Goal: Task Accomplishment & Management: Manage account settings

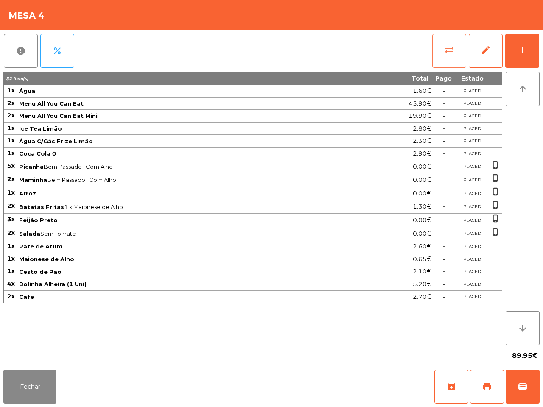
click at [452, 56] on button "sync_alt" at bounding box center [449, 51] width 34 height 34
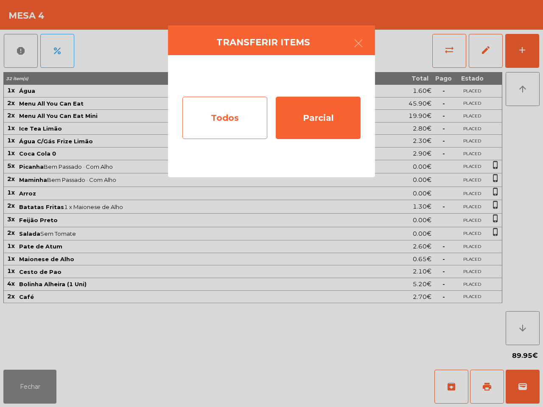
click at [251, 100] on div "Todos" at bounding box center [224, 118] width 85 height 42
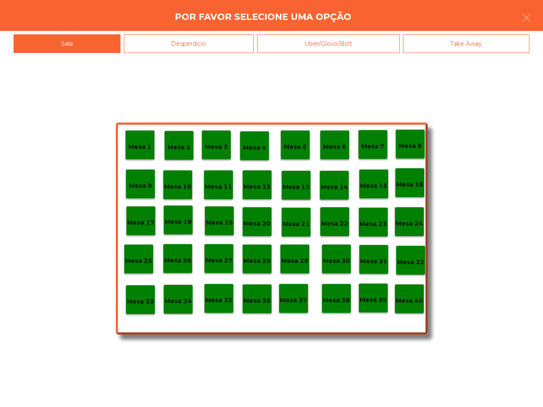
click at [415, 304] on p "Mesa 40" at bounding box center [409, 301] width 27 height 10
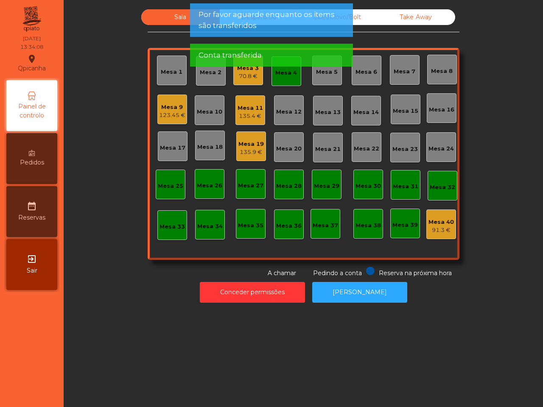
click at [285, 80] on div "Mesa 4" at bounding box center [286, 71] width 30 height 30
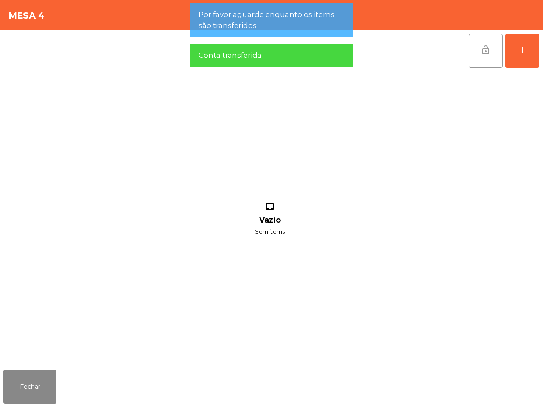
click at [483, 51] on span "lock_open" at bounding box center [485, 50] width 10 height 10
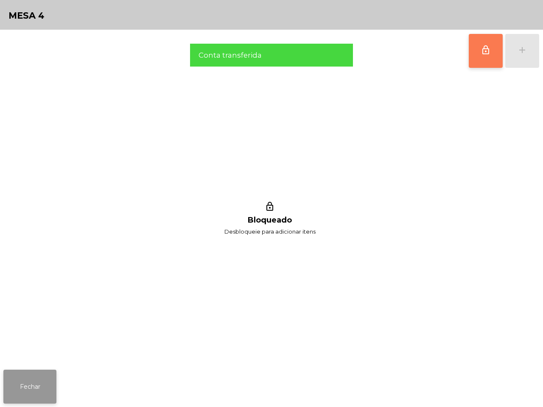
click at [49, 389] on button "Fechar" at bounding box center [29, 387] width 53 height 34
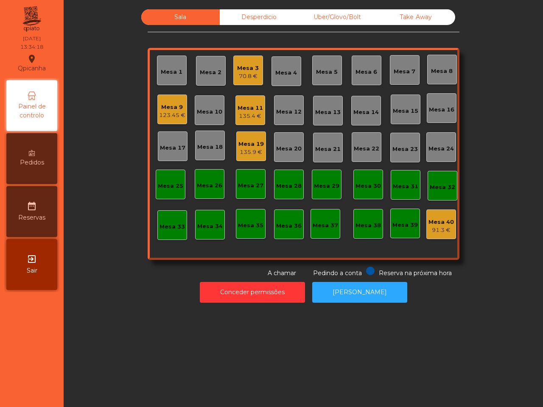
click at [257, 64] on div "Mesa 3 70.8 €" at bounding box center [248, 71] width 30 height 30
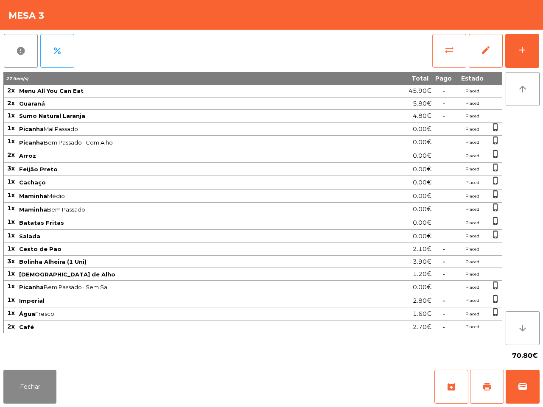
click at [464, 50] on button "sync_alt" at bounding box center [449, 51] width 34 height 34
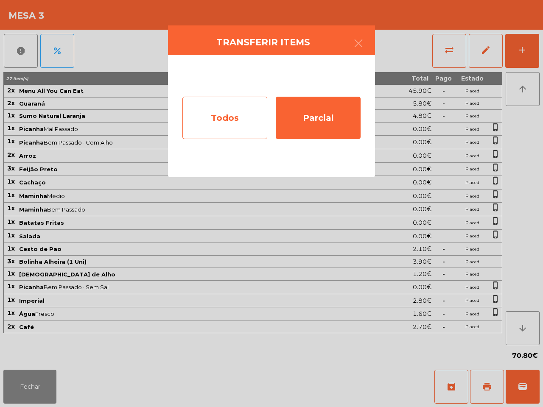
click at [242, 126] on div "Todos" at bounding box center [224, 118] width 85 height 42
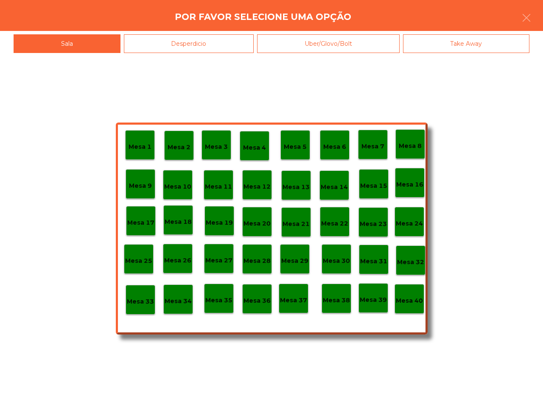
click at [411, 311] on div "Mesa 40" at bounding box center [409, 299] width 30 height 30
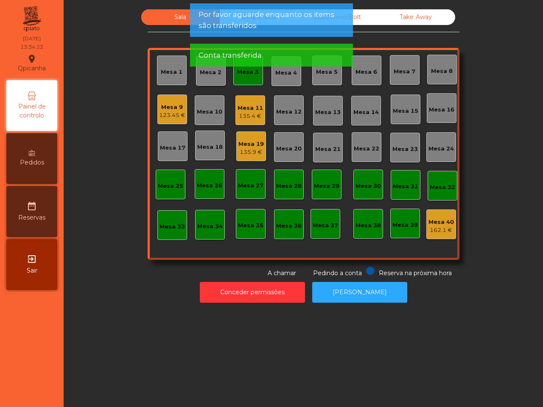
click at [247, 73] on app-alert "Por favor aguarde enquanto os items são transferidos Conta transferida" at bounding box center [271, 38] width 163 height 70
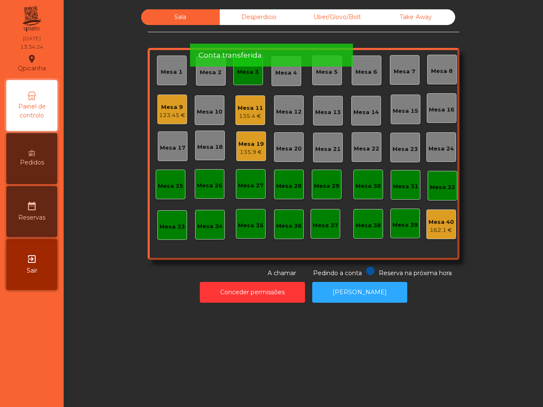
click at [249, 80] on div "Mesa 3" at bounding box center [248, 71] width 30 height 30
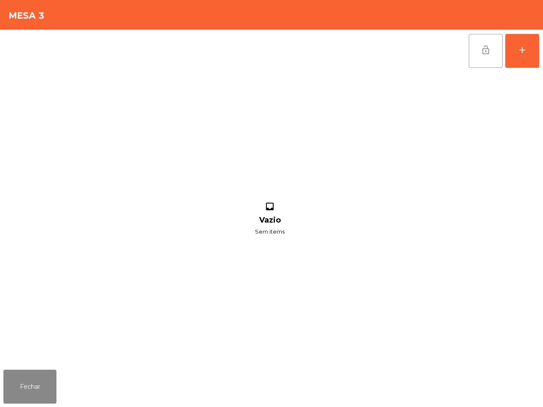
click at [488, 56] on button "lock_open" at bounding box center [486, 51] width 34 height 34
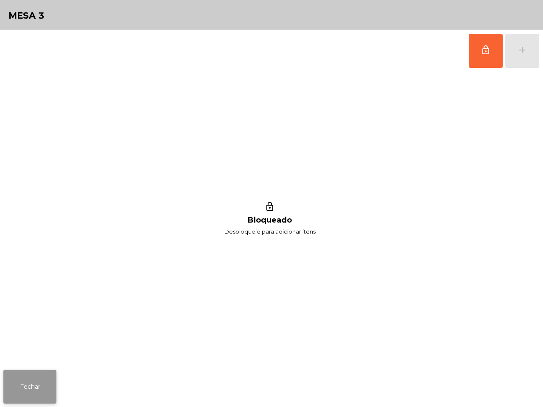
click at [39, 393] on button "Fechar" at bounding box center [29, 387] width 53 height 34
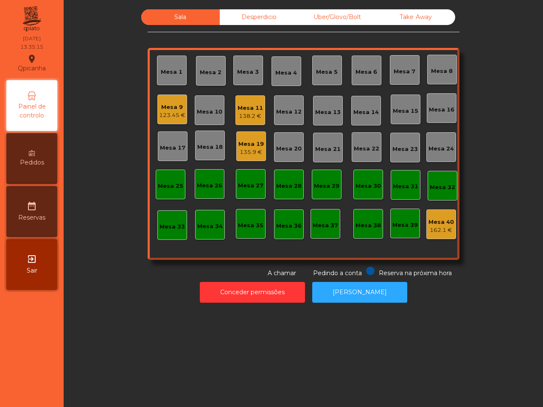
click at [39, 393] on nav "Qpicanha location_on [DATE] 13:35:15 Painel de controlo Pedidos date_range Rese…" at bounding box center [32, 203] width 64 height 407
click at [251, 104] on div "Mesa 11" at bounding box center [249, 108] width 25 height 8
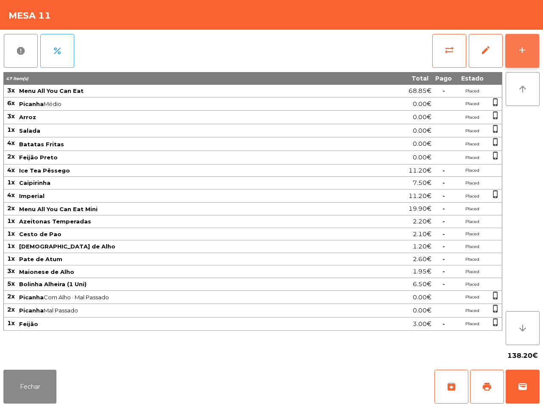
click at [518, 36] on button "add" at bounding box center [522, 51] width 34 height 34
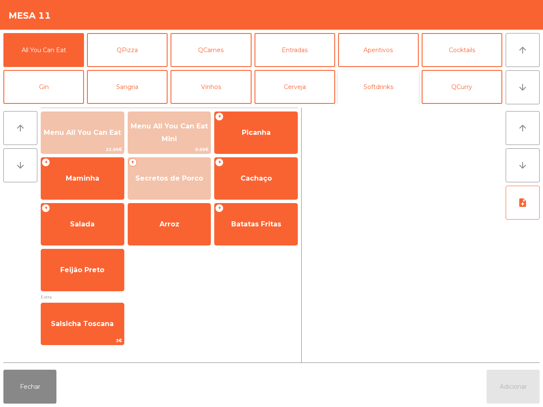
click at [380, 87] on button "Softdrinks" at bounding box center [378, 87] width 81 height 34
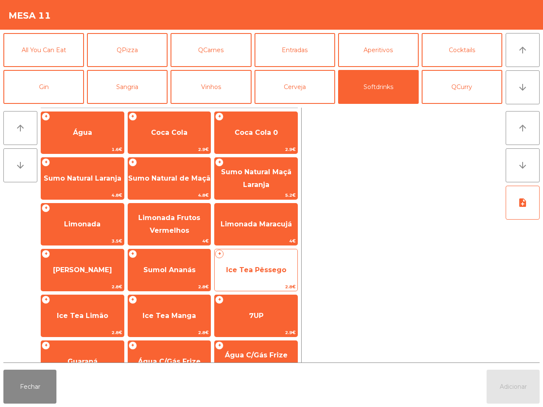
click at [270, 279] on span "Ice Tea Pêssego" at bounding box center [256, 270] width 83 height 23
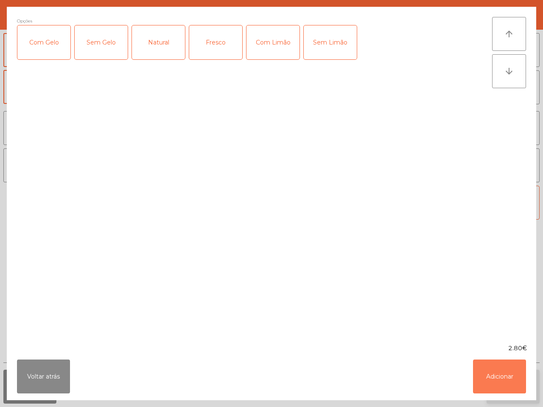
click at [497, 376] on button "Adicionar" at bounding box center [499, 377] width 53 height 34
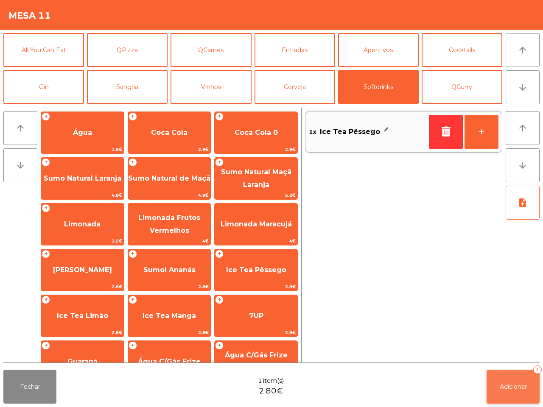
click at [512, 386] on span "Adicionar" at bounding box center [513, 387] width 27 height 8
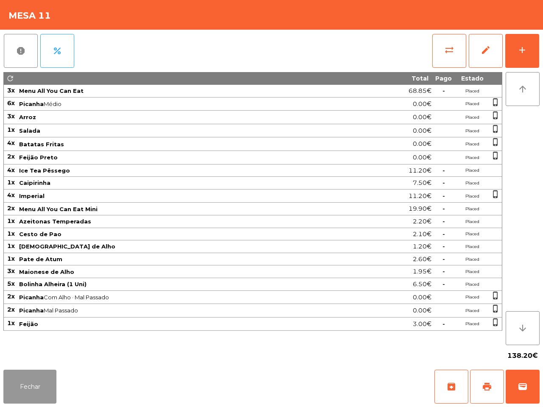
click at [41, 391] on button "Fechar" at bounding box center [29, 387] width 53 height 34
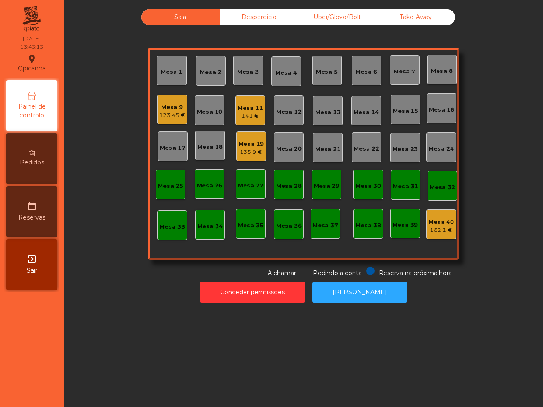
click at [62, 386] on nav "Qpicanha location_on [DATE] 13:43:13 Painel de controlo Pedidos date_range Rese…" at bounding box center [32, 203] width 64 height 407
click at [172, 118] on div "123.45 €" at bounding box center [172, 115] width 26 height 8
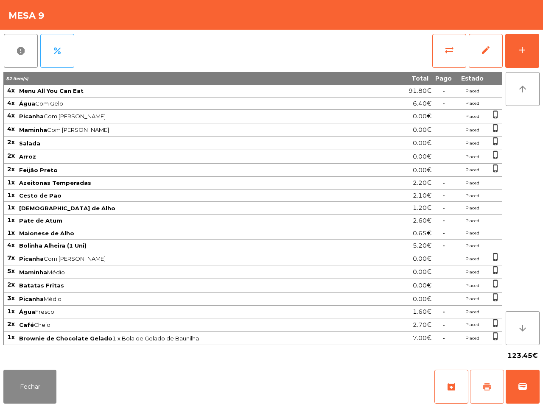
click at [482, 382] on span "print" at bounding box center [487, 387] width 10 height 10
click at [38, 387] on button "Fechar" at bounding box center [29, 387] width 53 height 34
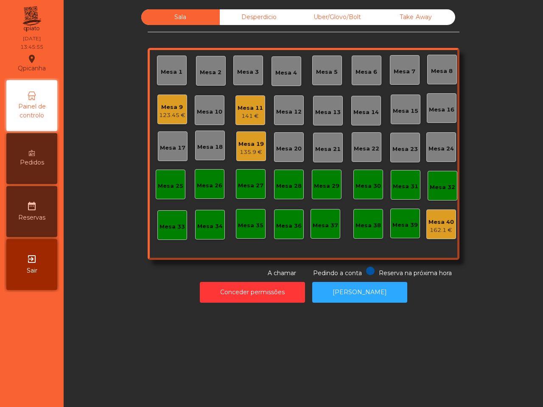
click at [136, 355] on div "Sala Desperdicio Uber/Glovo/Bolt Take Away Mesa 1 Mesa 2 Mesa 3 Mesa 4 Mesa 5 M…" at bounding box center [303, 203] width 479 height 407
click at [120, 139] on div "Sala Desperdicio Uber/Glovo/Bolt Take Away Mesa 1 Mesa 2 Mesa 3 Mesa 4 [GEOGRAP…" at bounding box center [303, 143] width 456 height 268
click at [168, 113] on div "123.45 €" at bounding box center [172, 115] width 26 height 8
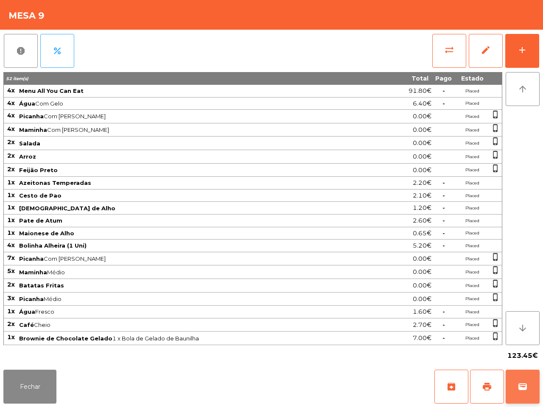
click at [524, 380] on button "wallet" at bounding box center [523, 387] width 34 height 34
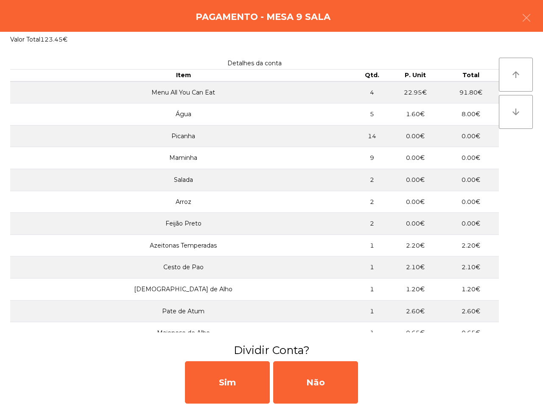
click at [352, 380] on div "Não" at bounding box center [315, 382] width 85 height 42
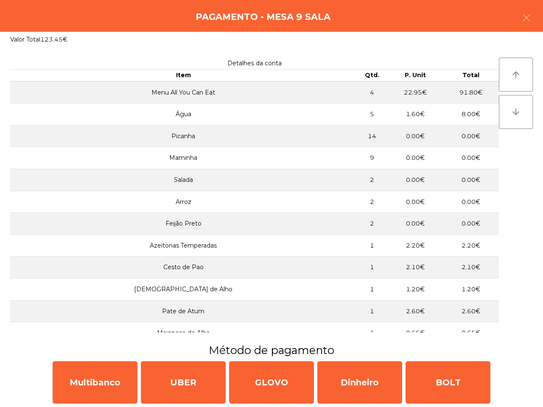
click at [131, 359] on div "Multibanco UBER GLOVO Dinheiro BOLT" at bounding box center [271, 382] width 543 height 49
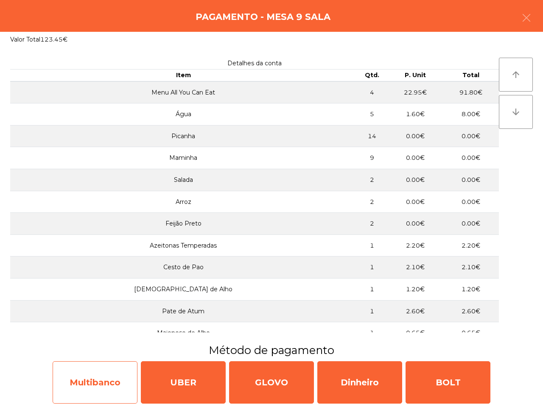
click at [129, 372] on div "Multibanco" at bounding box center [95, 382] width 85 height 42
select select "**"
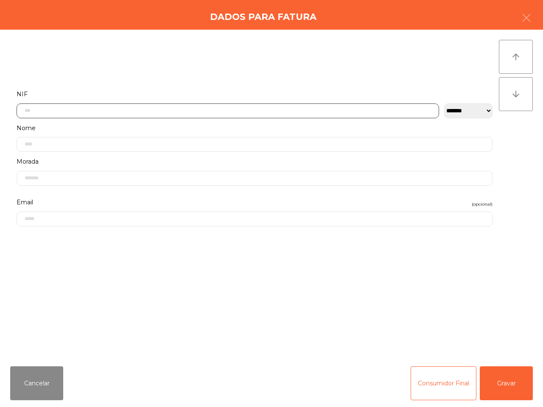
click at [196, 110] on input "text" at bounding box center [228, 110] width 422 height 15
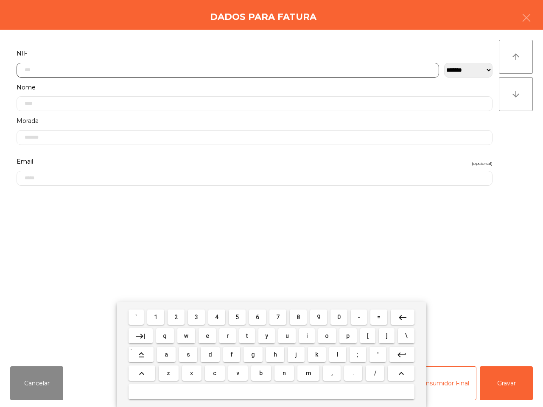
scroll to position [47, 0]
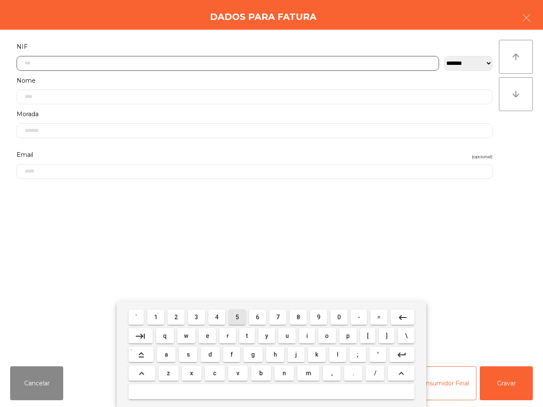
click at [235, 319] on button "5" at bounding box center [237, 317] width 17 height 15
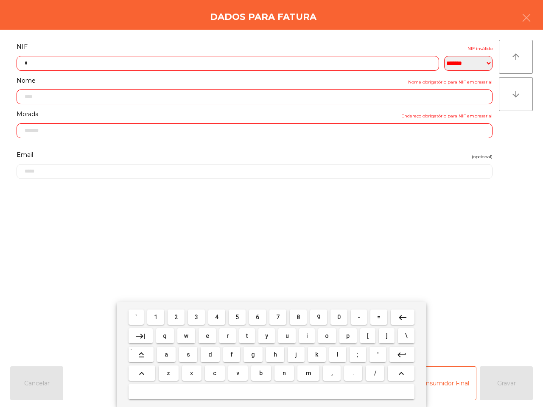
click at [162, 317] on button "1" at bounding box center [155, 317] width 17 height 15
click at [240, 315] on button "5" at bounding box center [237, 317] width 17 height 15
click at [236, 315] on span "5" at bounding box center [236, 317] width 3 height 7
click at [323, 317] on button "9" at bounding box center [318, 317] width 17 height 15
click at [217, 318] on span "4" at bounding box center [216, 317] width 3 height 7
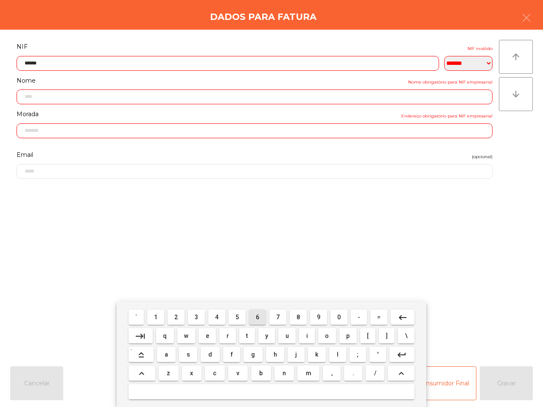
click at [251, 316] on button "6" at bounding box center [257, 317] width 17 height 15
click at [317, 316] on span "9" at bounding box center [318, 317] width 3 height 7
click at [31, 63] on input "*********" at bounding box center [228, 63] width 422 height 15
click at [259, 316] on button "6" at bounding box center [257, 317] width 17 height 15
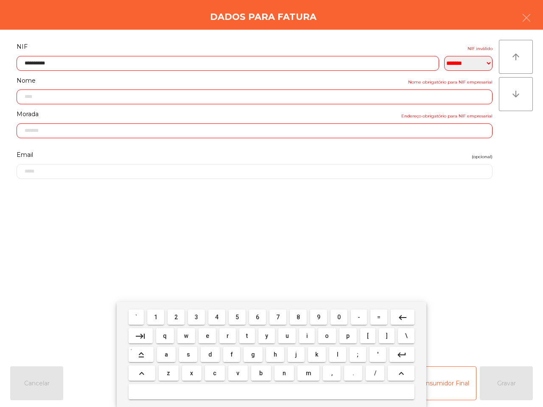
click at [39, 63] on input "**********" at bounding box center [228, 63] width 422 height 15
click at [397, 316] on mat-icon "keyboard_backspace" at bounding box center [402, 318] width 10 height 10
type input "*********"
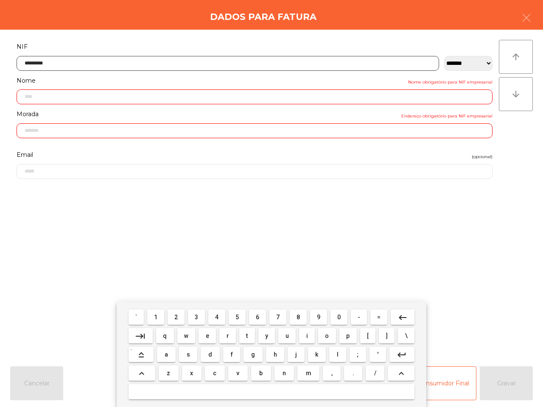
type input "**********"
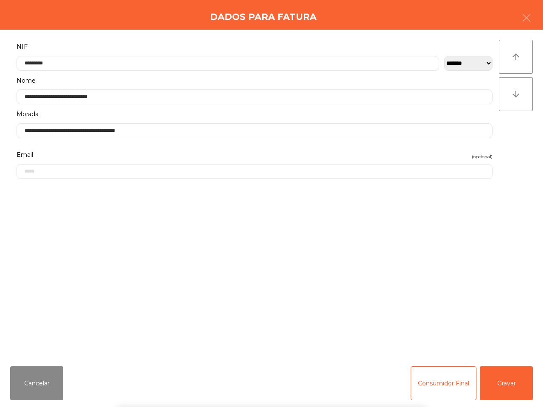
click at [509, 391] on div "` 1 2 3 4 5 6 7 8 9 0 - = keyboard_backspace keyboard_tab q w e r t y u i o p […" at bounding box center [271, 354] width 543 height 105
click at [509, 391] on button "Gravar" at bounding box center [506, 383] width 53 height 34
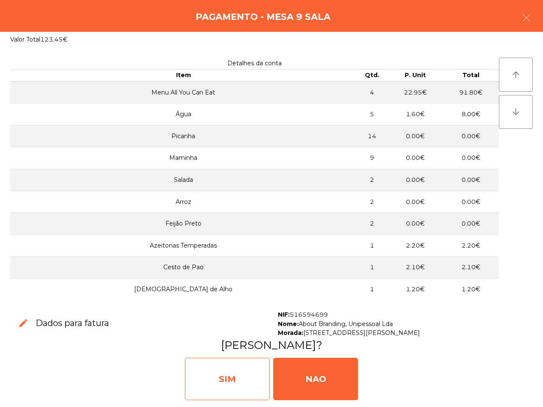
click at [228, 365] on div "SIM" at bounding box center [227, 379] width 85 height 42
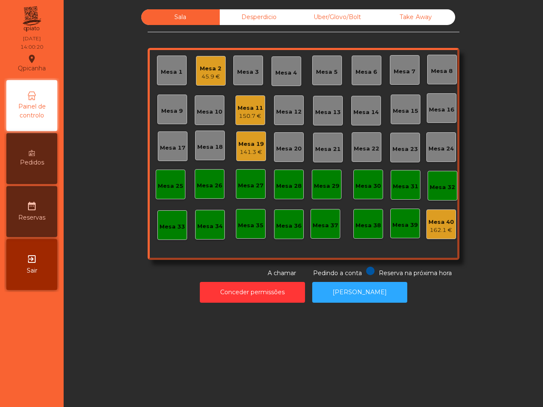
click at [209, 66] on div "Mesa 2" at bounding box center [211, 68] width 22 height 8
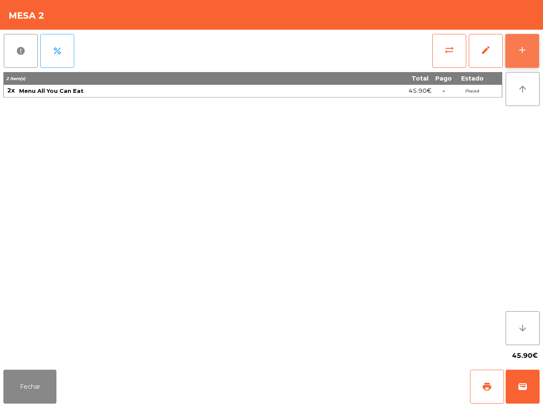
click at [514, 50] on button "add" at bounding box center [522, 51] width 34 height 34
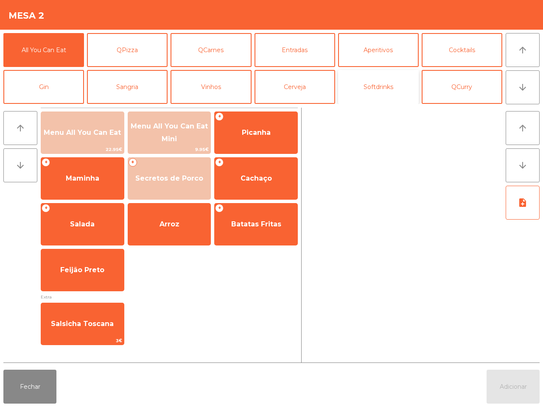
click at [374, 86] on button "Softdrinks" at bounding box center [378, 87] width 81 height 34
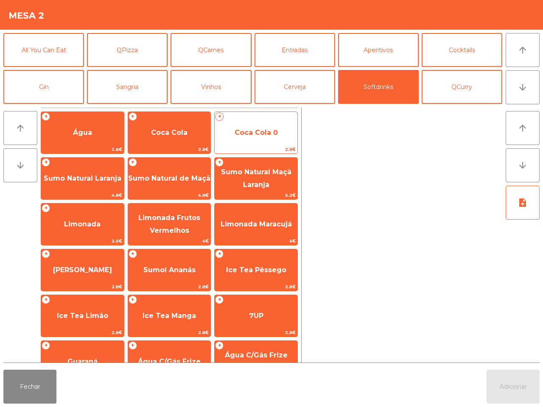
click at [249, 131] on span "Coca Cola 0" at bounding box center [256, 132] width 43 height 8
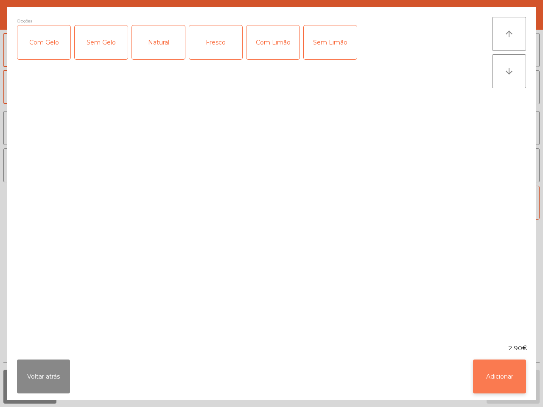
click at [495, 369] on button "Adicionar" at bounding box center [499, 377] width 53 height 34
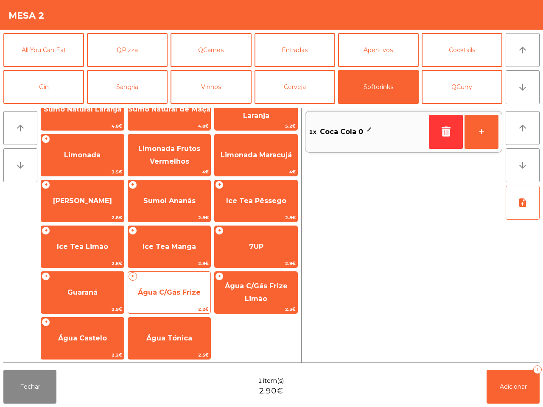
scroll to position [16, 0]
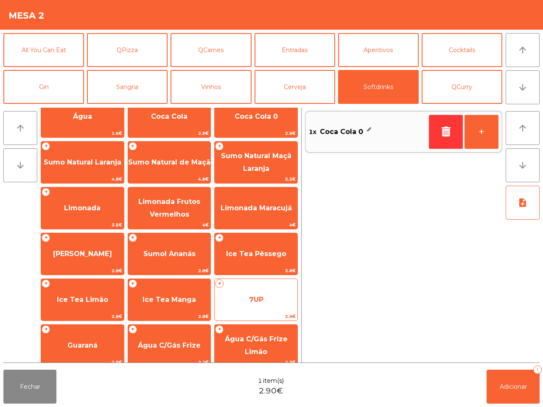
click at [262, 302] on span "7UP" at bounding box center [256, 300] width 14 height 8
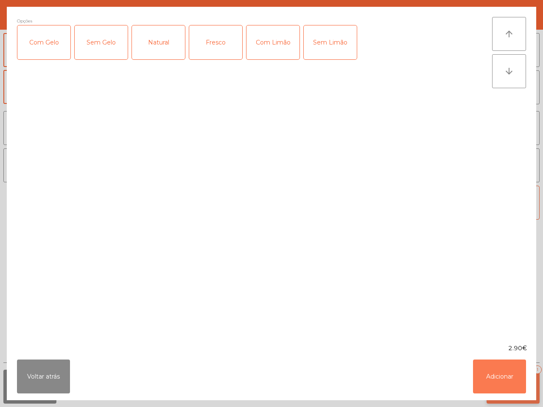
click at [478, 374] on button "Adicionar" at bounding box center [499, 377] width 53 height 34
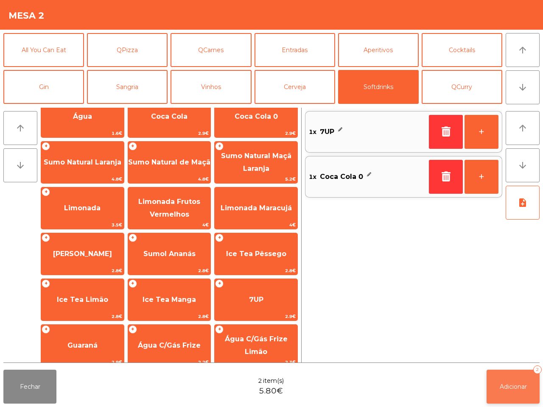
click at [514, 386] on span "Adicionar" at bounding box center [513, 387] width 27 height 8
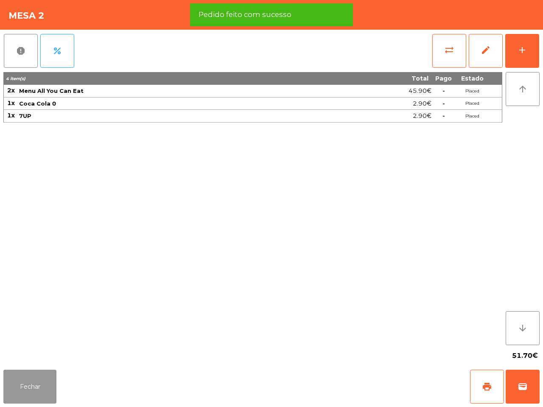
drag, startPoint x: 42, startPoint y: 384, endPoint x: 64, endPoint y: 371, distance: 25.7
click at [42, 384] on button "Fechar" at bounding box center [29, 387] width 53 height 34
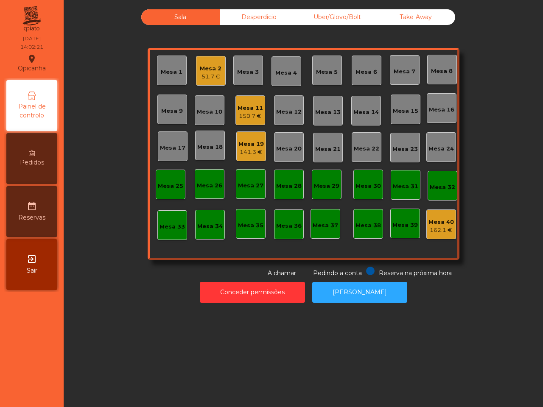
click at [142, 111] on div "Sala Desperdicio Uber/Glovo/Bolt Take Away Mesa 1 Mesa 2 51.7 € Mesa 3 Mesa 4 M…" at bounding box center [303, 143] width 456 height 268
click at [218, 70] on div "Mesa 2 51.7 €" at bounding box center [211, 71] width 30 height 30
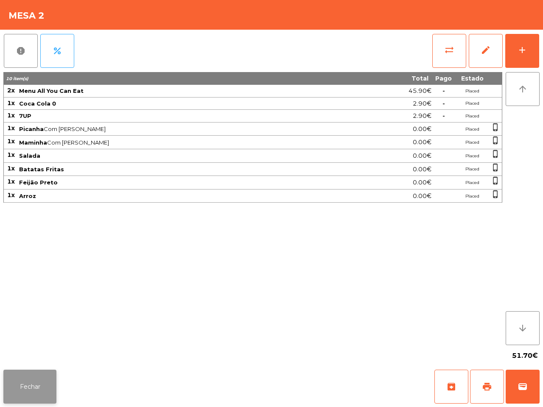
click at [47, 381] on button "Fechar" at bounding box center [29, 387] width 53 height 34
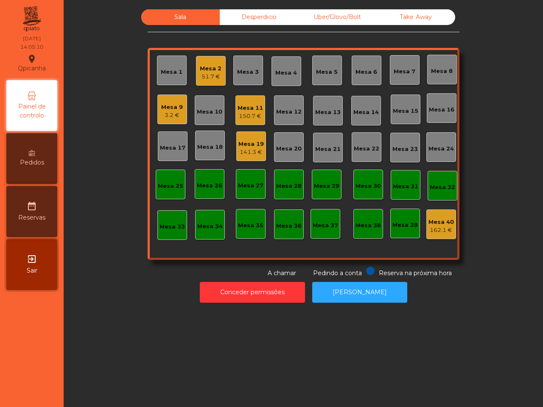
click at [124, 368] on div "Sala Desperdicio Uber/Glovo/Bolt Take Away Mesa 1 Mesa 2 51.7 € Mesa 3 Mesa 4 M…" at bounding box center [303, 203] width 479 height 407
click at [246, 115] on div "150.7 €" at bounding box center [249, 116] width 25 height 8
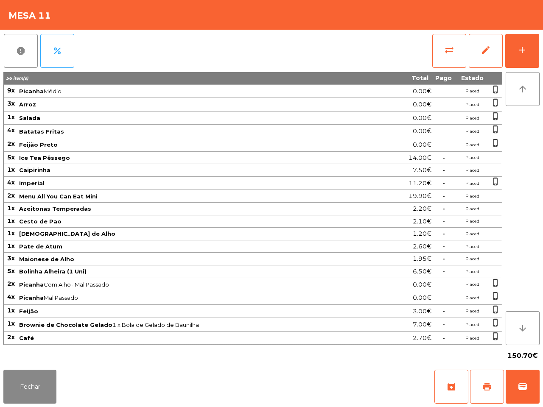
scroll to position [17, 0]
click at [480, 382] on button "print" at bounding box center [487, 387] width 34 height 34
click at [43, 382] on button "Fechar" at bounding box center [29, 387] width 53 height 34
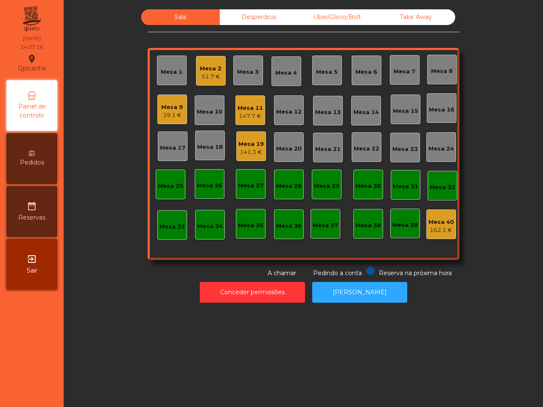
click at [43, 382] on nav "Qpicanha location_on [DATE] 14:07:16 Painel de controlo Pedidos date_range Rese…" at bounding box center [32, 203] width 64 height 407
click at [246, 113] on div "147.7 €" at bounding box center [249, 116] width 25 height 8
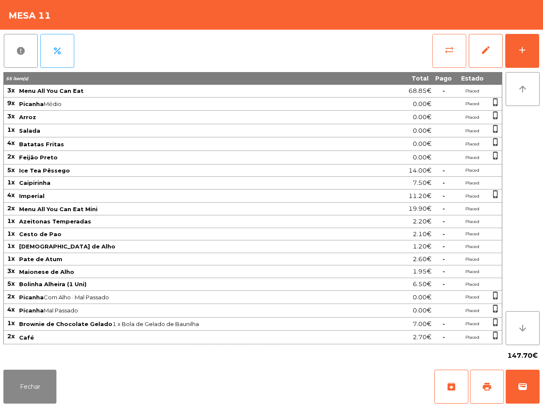
click at [450, 54] on span "sync_alt" at bounding box center [449, 50] width 10 height 10
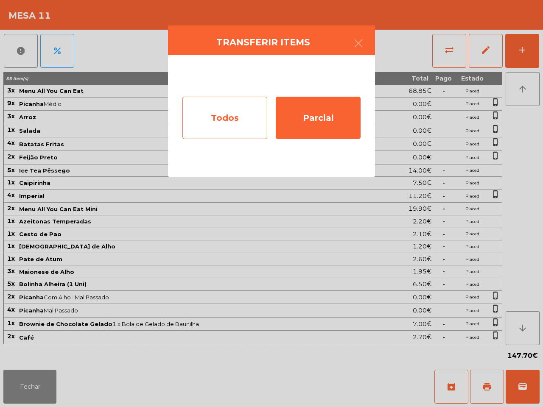
click at [244, 114] on div "Todos" at bounding box center [224, 118] width 85 height 42
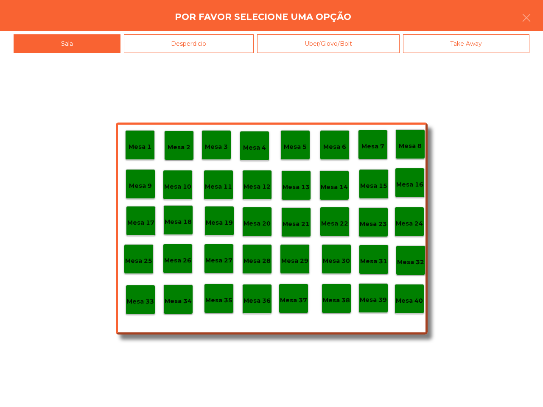
click at [370, 302] on p "Mesa 39" at bounding box center [373, 300] width 27 height 10
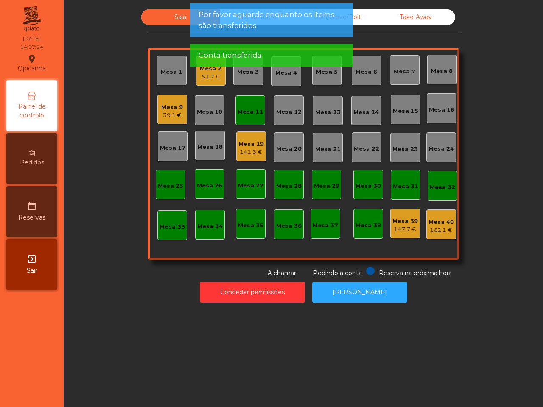
click at [244, 120] on div "Mesa 11" at bounding box center [250, 110] width 30 height 30
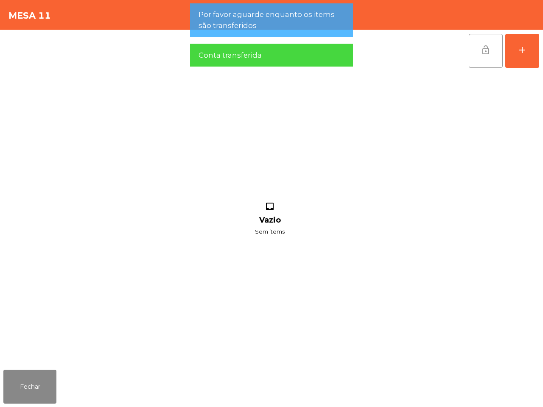
click at [475, 59] on button "lock_open" at bounding box center [486, 51] width 34 height 34
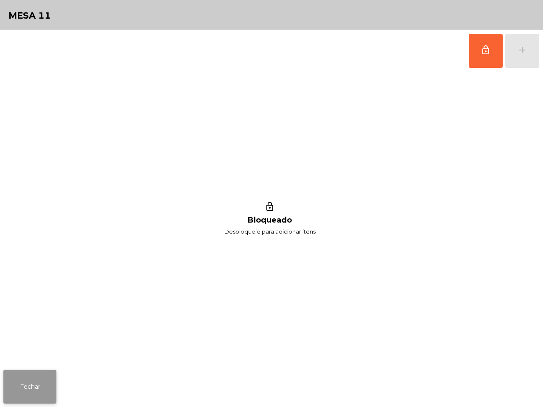
click at [37, 385] on button "Fechar" at bounding box center [29, 387] width 53 height 34
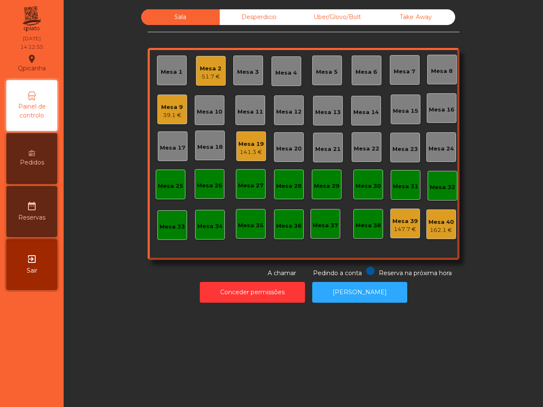
click at [107, 250] on div "Sala Desperdicio Uber/Glovo/Bolt Take Away Mesa 1 Mesa 2 51.7 € Mesa 3 Mesa 4 M…" at bounding box center [303, 143] width 456 height 268
click at [393, 231] on div "147.7 €" at bounding box center [404, 229] width 25 height 8
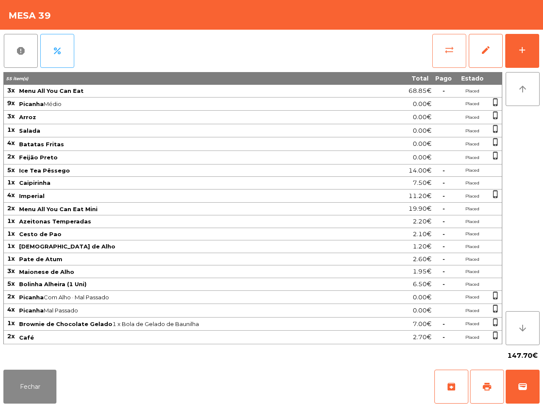
click at [444, 43] on button "sync_alt" at bounding box center [449, 51] width 34 height 34
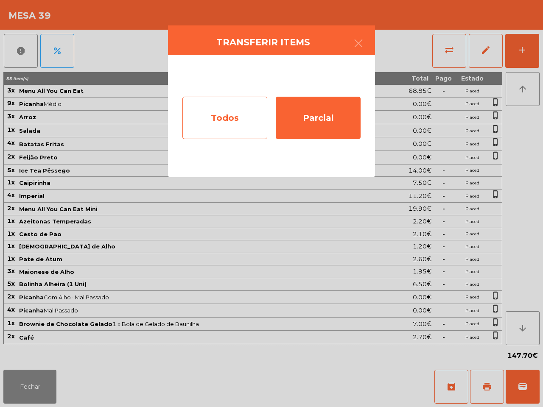
click at [249, 107] on div "Todos" at bounding box center [224, 118] width 85 height 42
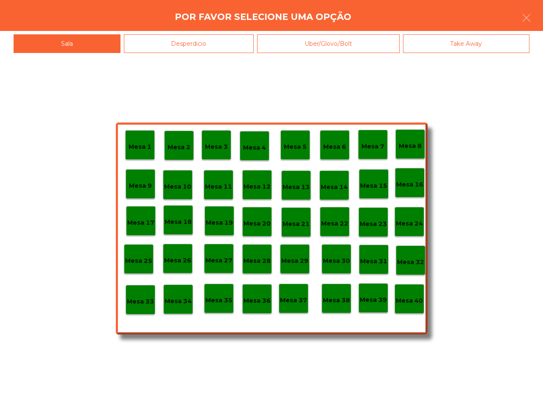
click at [406, 299] on p "Mesa 40" at bounding box center [409, 301] width 27 height 10
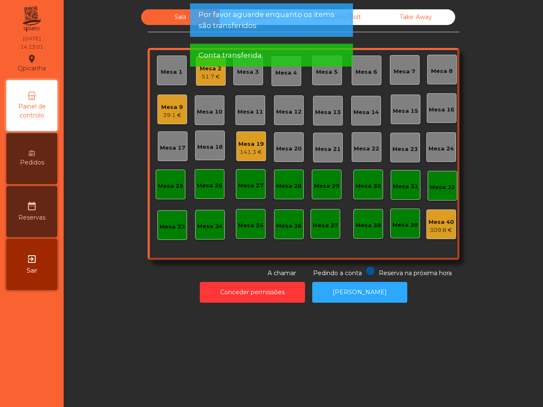
click at [254, 149] on div "141.3 €" at bounding box center [250, 152] width 25 height 8
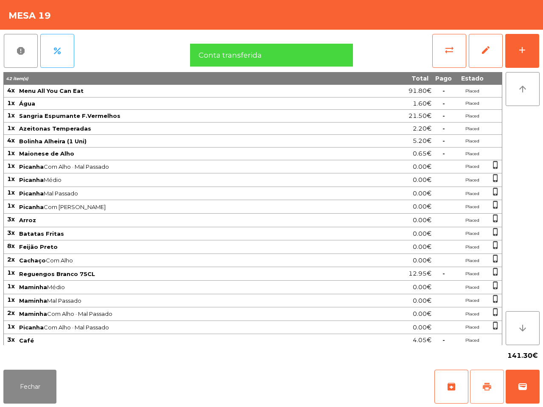
drag, startPoint x: 485, startPoint y: 384, endPoint x: 478, endPoint y: 338, distance: 46.8
click at [486, 384] on span "print" at bounding box center [487, 387] width 10 height 10
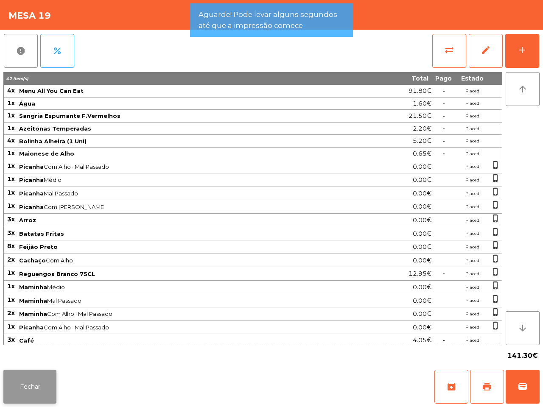
click at [37, 393] on button "Fechar" at bounding box center [29, 387] width 53 height 34
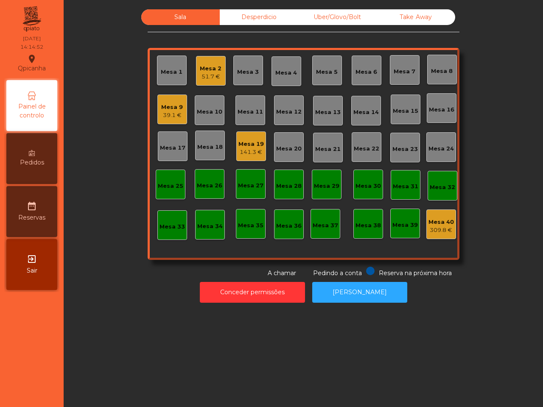
click at [67, 370] on div "Sala Desperdicio Uber/Glovo/Bolt Take Away Mesa 1 Mesa 2 51.7 € Mesa 3 Mesa 4 M…" at bounding box center [303, 203] width 479 height 407
click at [238, 151] on div "141.3 €" at bounding box center [250, 152] width 25 height 8
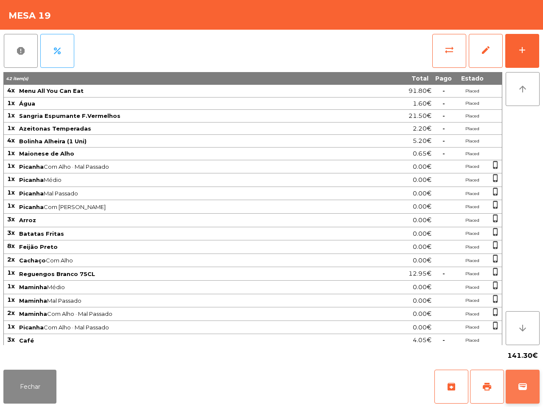
click at [530, 390] on button "wallet" at bounding box center [523, 387] width 34 height 34
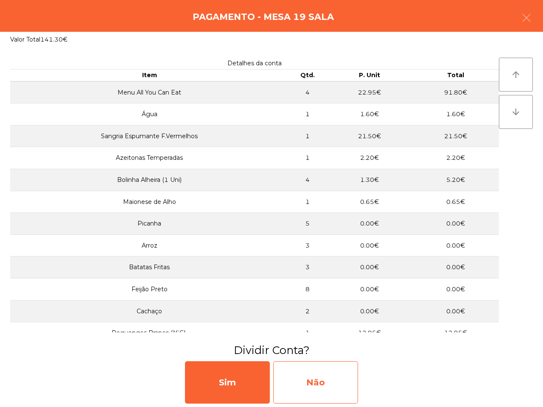
click at [310, 378] on div "Não" at bounding box center [315, 382] width 85 height 42
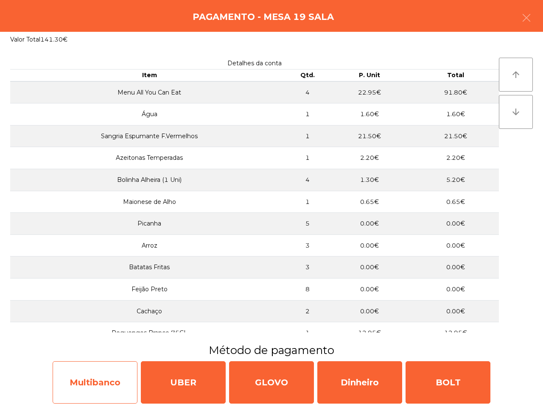
click at [117, 397] on div "Multibanco" at bounding box center [95, 382] width 85 height 42
select select "**"
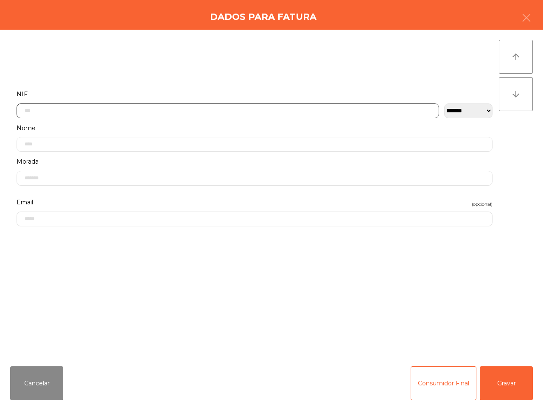
click at [187, 115] on input "text" at bounding box center [228, 110] width 422 height 15
click at [187, 112] on input "text" at bounding box center [228, 110] width 422 height 15
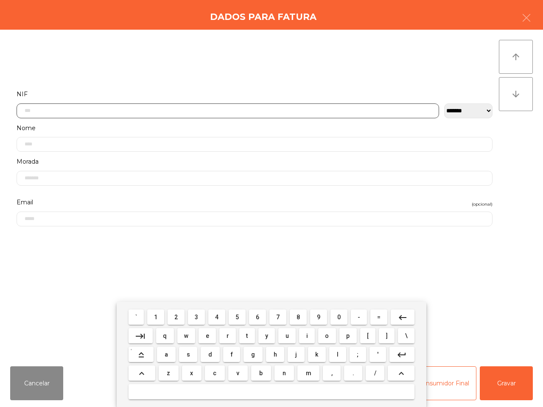
scroll to position [47, 0]
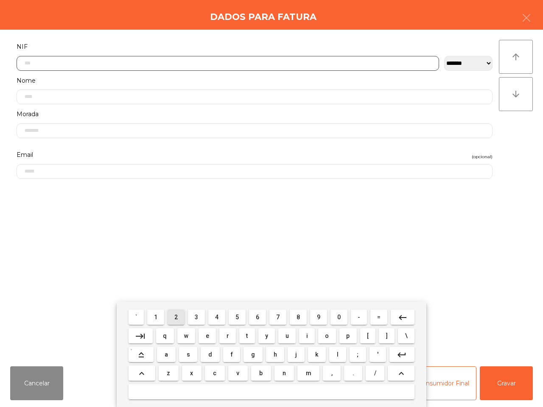
drag, startPoint x: 175, startPoint y: 316, endPoint x: 302, endPoint y: 327, distance: 127.7
click at [175, 316] on button "2" at bounding box center [176, 317] width 17 height 15
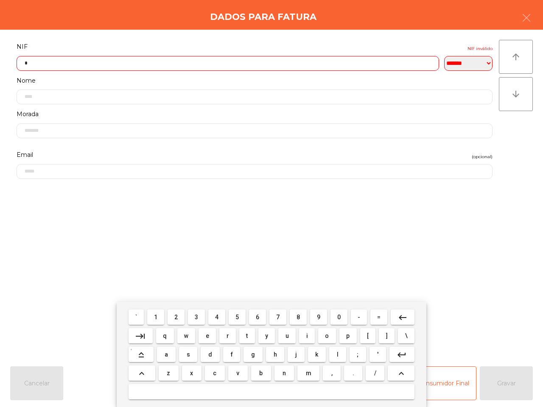
click at [339, 317] on span "0" at bounding box center [338, 317] width 3 height 7
click at [194, 315] on button "3" at bounding box center [196, 317] width 17 height 15
drag, startPoint x: 296, startPoint y: 319, endPoint x: 251, endPoint y: 320, distance: 45.0
click at [297, 319] on span "8" at bounding box center [297, 317] width 3 height 7
click at [259, 315] on span "6" at bounding box center [257, 317] width 3 height 7
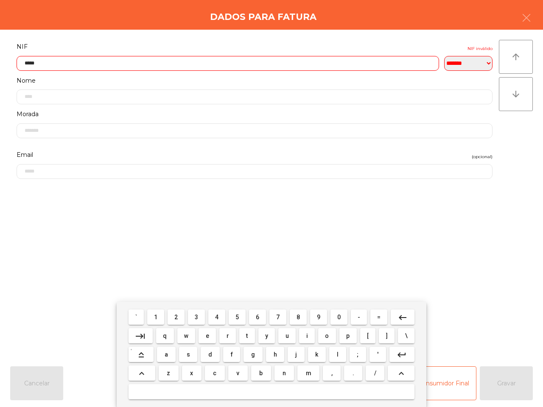
click at [196, 315] on span "3" at bounding box center [196, 317] width 3 height 7
click at [283, 318] on button "7" at bounding box center [277, 317] width 17 height 15
click at [297, 318] on span "8" at bounding box center [297, 317] width 3 height 7
click at [342, 317] on button "0" at bounding box center [338, 317] width 17 height 15
type input "*********"
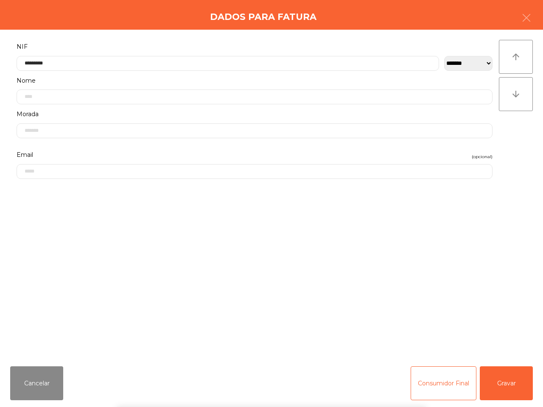
click at [514, 389] on div "` 1 2 3 4 5 6 7 8 9 0 - = keyboard_backspace keyboard_tab q w e r t y u i o p […" at bounding box center [271, 354] width 543 height 105
click at [511, 389] on button "Gravar" at bounding box center [506, 383] width 53 height 34
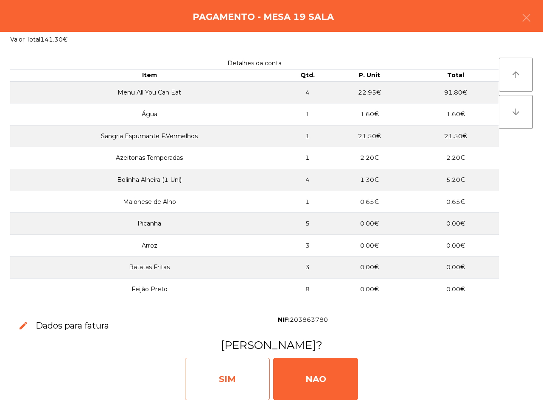
click at [244, 363] on div "SIM" at bounding box center [227, 379] width 85 height 42
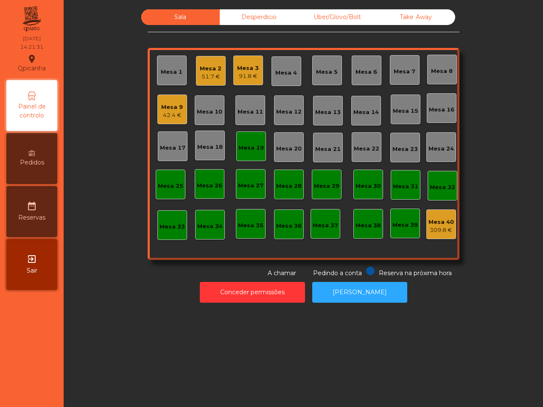
drag, startPoint x: 246, startPoint y: 340, endPoint x: 238, endPoint y: 353, distance: 15.6
click at [238, 353] on div "Sala Desperdicio Uber/Glovo/Bolt Take Away Mesa 1 Mesa 2 51.7 € Mesa 3 91.8 € M…" at bounding box center [303, 203] width 479 height 407
click at [237, 66] on div "Mesa 3" at bounding box center [248, 68] width 22 height 8
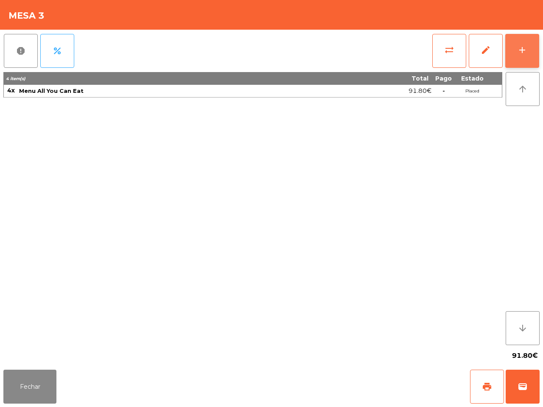
click at [527, 50] on button "add" at bounding box center [522, 51] width 34 height 34
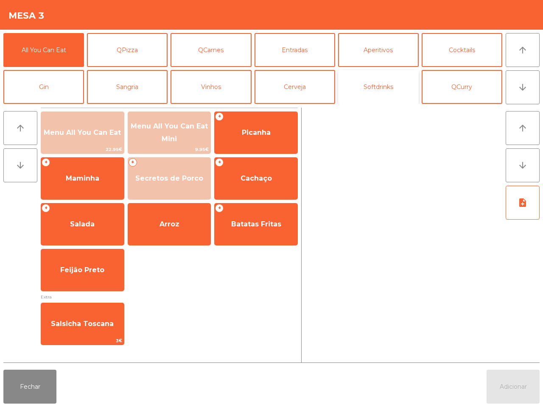
click at [377, 86] on button "Softdrinks" at bounding box center [378, 87] width 81 height 34
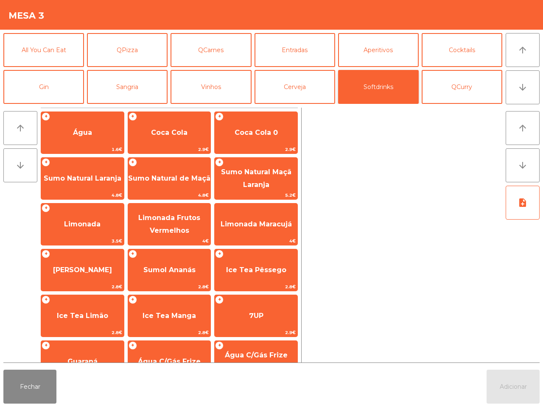
click at [182, 139] on span "Coca Cola" at bounding box center [169, 132] width 83 height 23
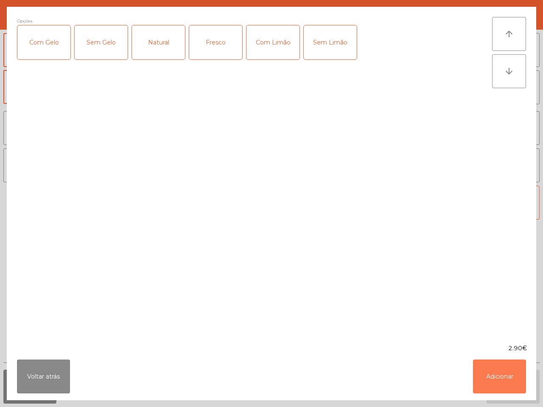
click at [490, 381] on button "Adicionar" at bounding box center [499, 377] width 53 height 34
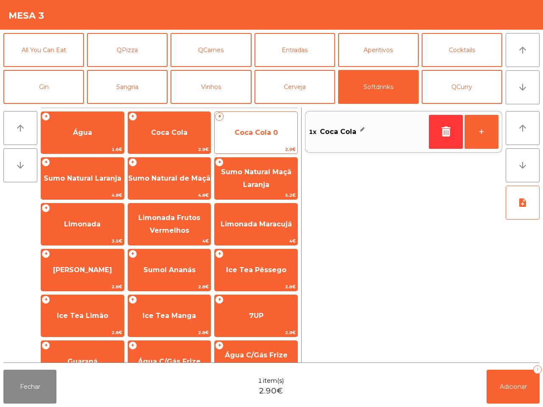
click at [230, 131] on span "Coca Cola 0" at bounding box center [256, 132] width 83 height 23
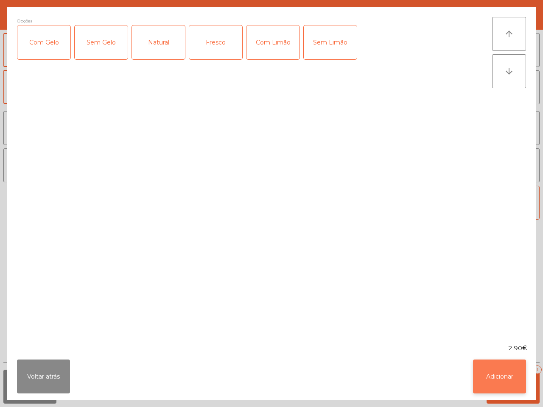
click at [497, 363] on button "Adicionar" at bounding box center [499, 377] width 53 height 34
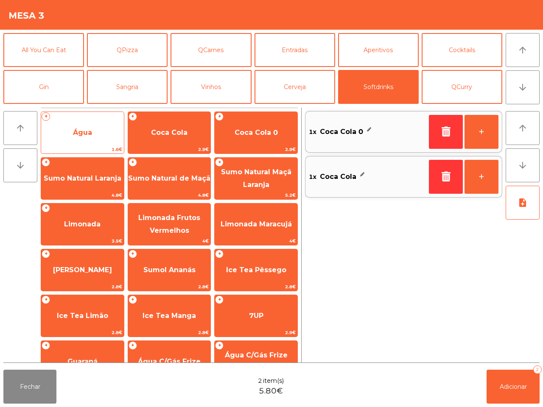
click at [71, 137] on span "Água" at bounding box center [82, 132] width 83 height 23
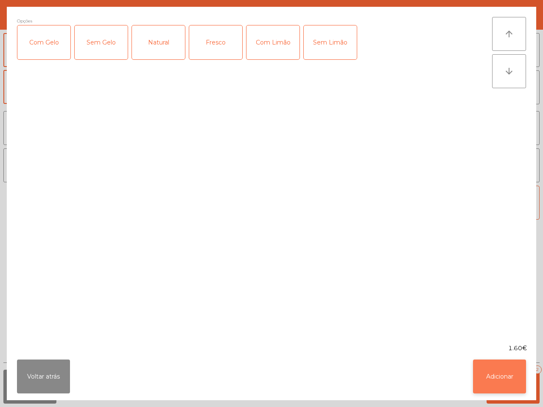
click at [488, 369] on button "Adicionar" at bounding box center [499, 377] width 53 height 34
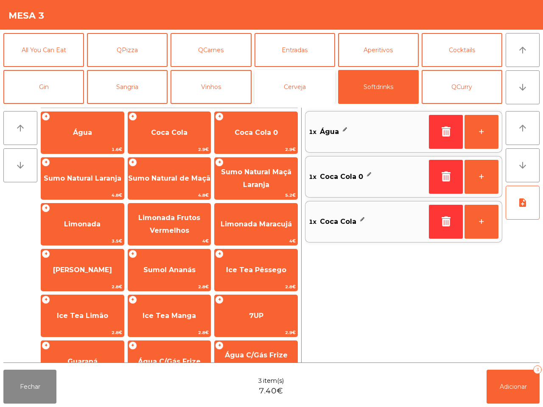
click at [285, 94] on button "Cerveja" at bounding box center [294, 87] width 81 height 34
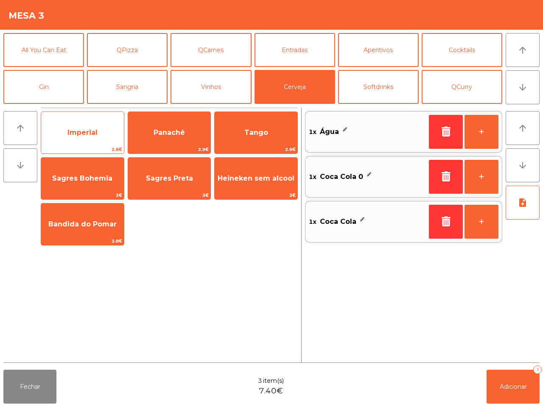
click at [92, 134] on span "Imperial" at bounding box center [82, 132] width 30 height 8
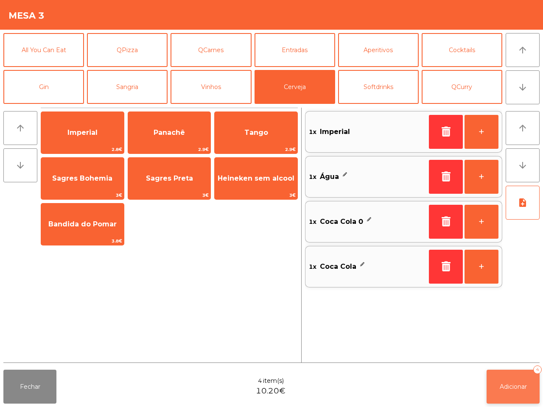
click at [512, 373] on button "Adicionar 4" at bounding box center [512, 387] width 53 height 34
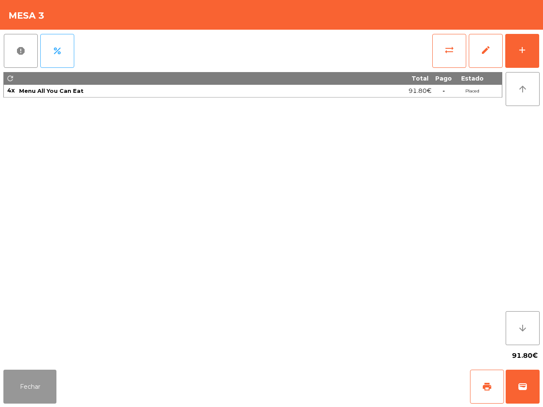
click at [38, 387] on button "Fechar" at bounding box center [29, 387] width 53 height 34
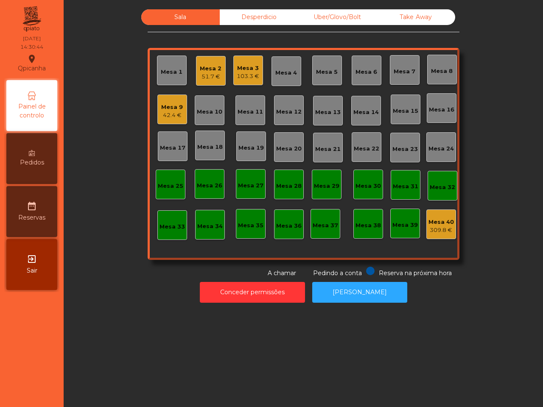
click at [122, 367] on div "Sala Desperdicio Uber/Glovo/Bolt Take Away Mesa 1 Mesa 2 51.7 € Mesa 3 103.3 € …" at bounding box center [303, 203] width 479 height 407
click at [153, 300] on div "Conceder permissões Abrir [PERSON_NAME]" at bounding box center [303, 292] width 456 height 29
click at [217, 148] on div "Mesa 18" at bounding box center [209, 147] width 25 height 8
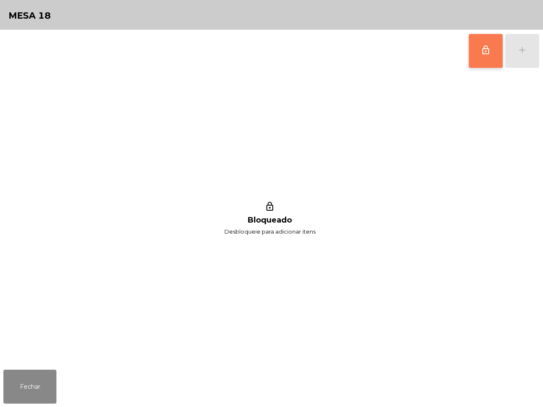
click at [481, 62] on button "lock_outline" at bounding box center [486, 51] width 34 height 34
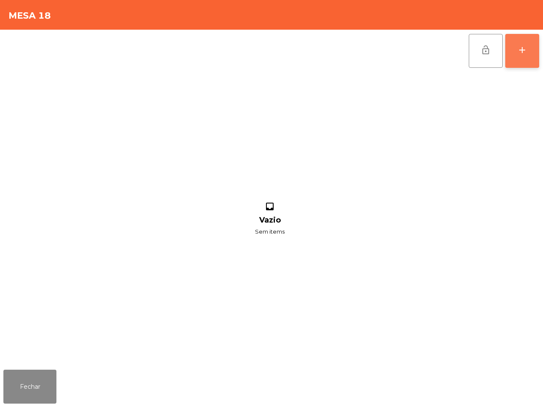
click at [535, 45] on button "add" at bounding box center [522, 51] width 34 height 34
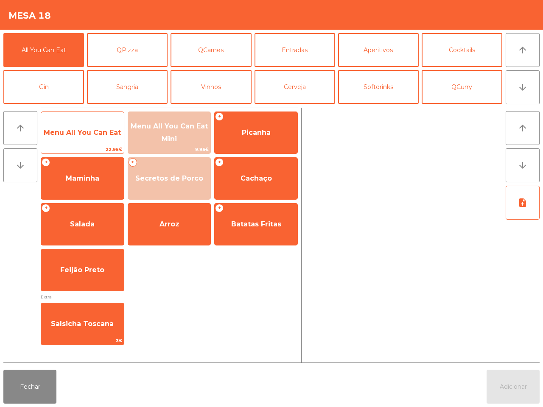
click at [96, 134] on span "Menu All You Can Eat" at bounding box center [82, 132] width 77 height 8
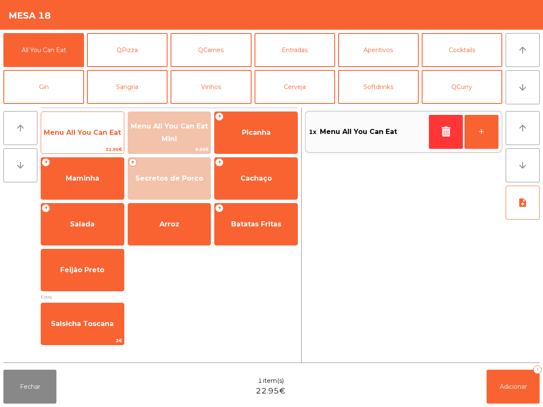
click at [100, 134] on span "Menu All You Can Eat" at bounding box center [82, 132] width 77 height 8
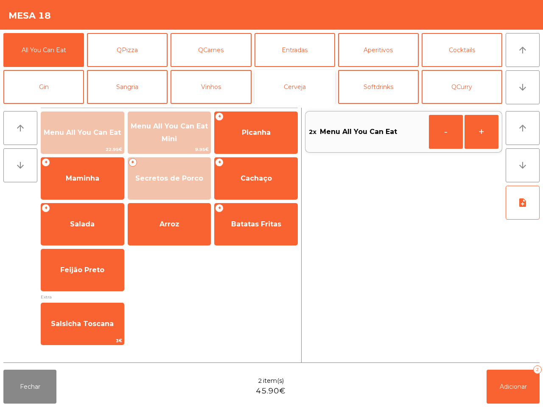
click at [277, 83] on button "Cerveja" at bounding box center [294, 87] width 81 height 34
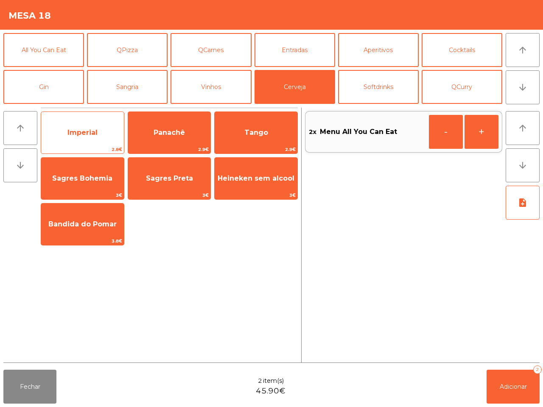
click at [92, 124] on span "Imperial" at bounding box center [82, 132] width 83 height 23
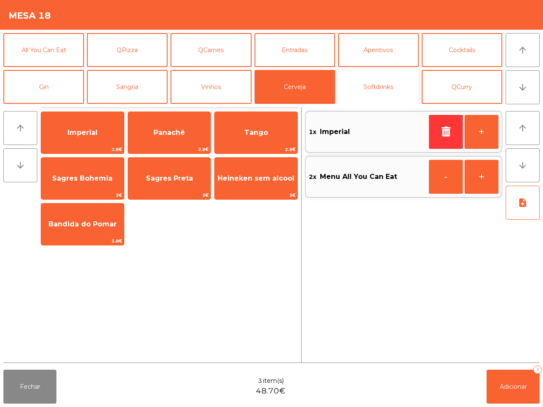
click at [390, 94] on button "Softdrinks" at bounding box center [378, 87] width 81 height 34
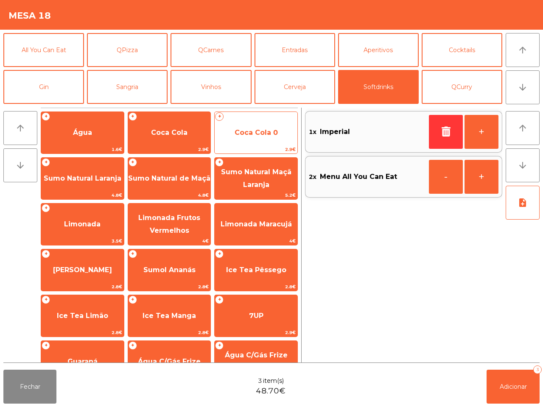
click at [282, 141] on span "Coca Cola 0" at bounding box center [256, 132] width 83 height 23
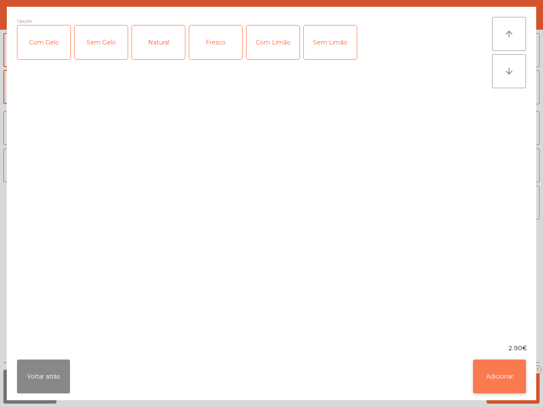
click at [508, 371] on button "Adicionar" at bounding box center [499, 377] width 53 height 34
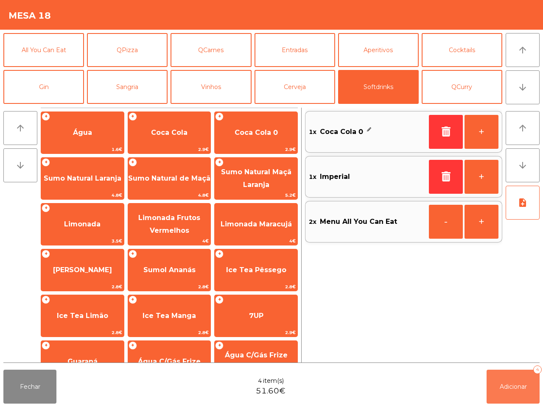
click at [512, 383] on span "Adicionar" at bounding box center [513, 387] width 27 height 8
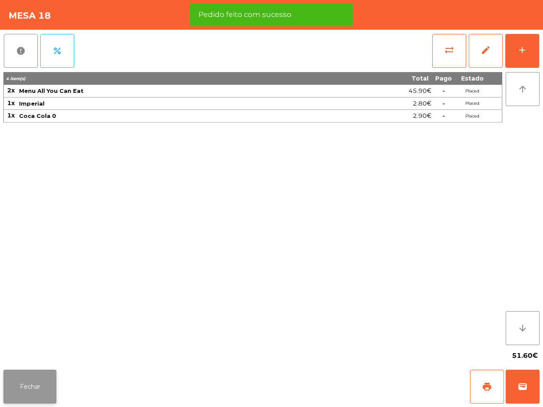
click at [22, 383] on button "Fechar" at bounding box center [29, 387] width 53 height 34
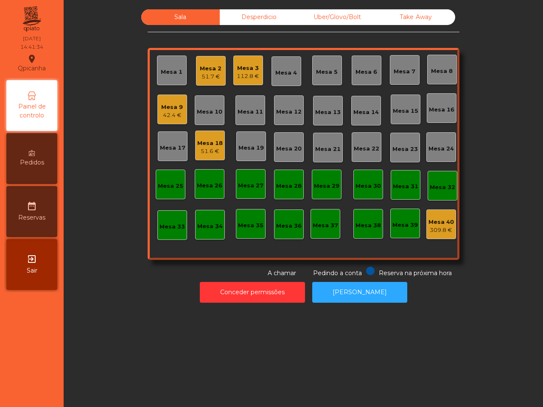
drag, startPoint x: 22, startPoint y: 383, endPoint x: 0, endPoint y: 360, distance: 31.5
click at [20, 383] on nav "Qpicanha location_on [DATE] 14:41:34 Painel de controlo Pedidos date_range Rese…" at bounding box center [32, 203] width 64 height 407
click at [197, 155] on div "51.6 €" at bounding box center [209, 151] width 25 height 8
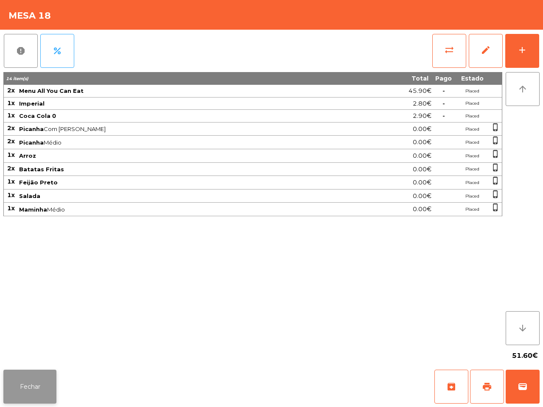
click at [47, 382] on button "Fechar" at bounding box center [29, 387] width 53 height 34
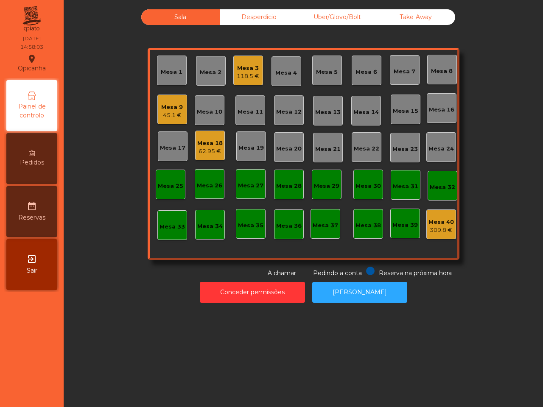
click at [177, 117] on div "45.1 €" at bounding box center [172, 115] width 22 height 8
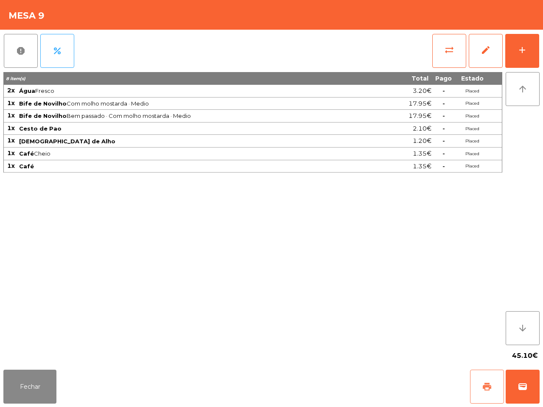
click at [481, 392] on button "print" at bounding box center [487, 387] width 34 height 34
click at [45, 374] on button "Fechar" at bounding box center [29, 387] width 53 height 34
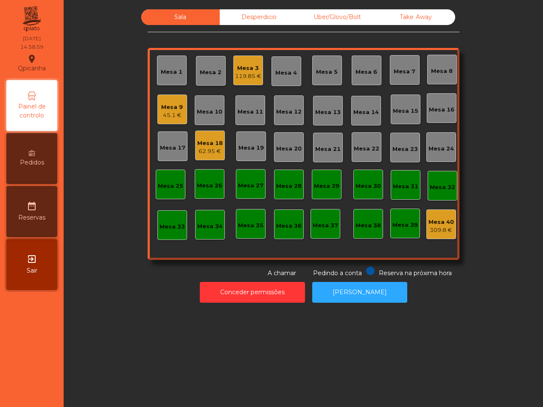
drag, startPoint x: 46, startPoint y: 369, endPoint x: 32, endPoint y: 399, distance: 32.6
click at [33, 403] on nav "Qpicanha location_on [DATE] 14:58:59 Painel de controlo Pedidos date_range Rese…" at bounding box center [32, 203] width 64 height 407
click at [252, 63] on div "Mesa 3 119.85 €" at bounding box center [248, 71] width 26 height 20
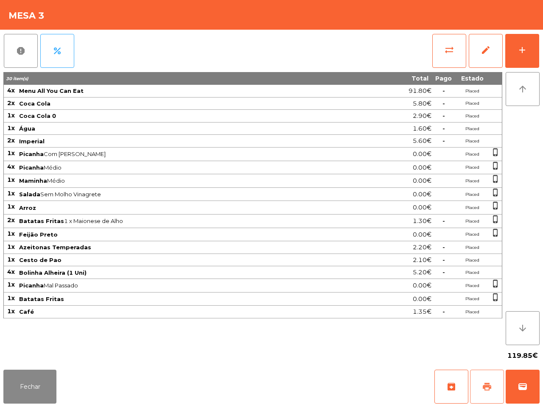
click at [480, 382] on button "print" at bounding box center [487, 387] width 34 height 34
